Goal: Transaction & Acquisition: Book appointment/travel/reservation

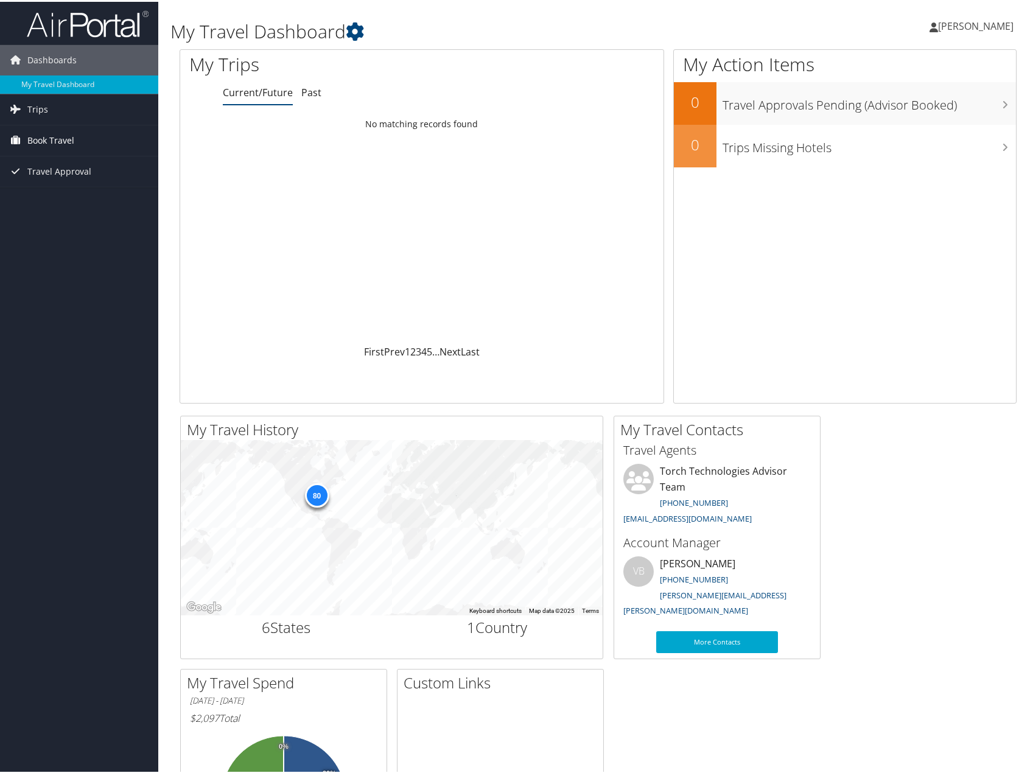
click at [69, 136] on span "Book Travel" at bounding box center [50, 139] width 47 height 30
click at [68, 199] on link "Book/Manage Online Trips" at bounding box center [79, 200] width 158 height 18
